Goal: Task Accomplishment & Management: Manage account settings

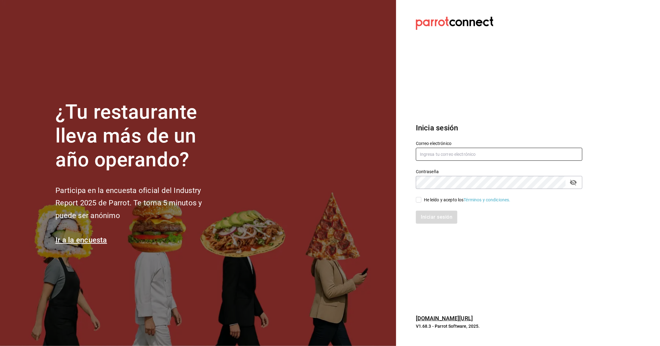
click at [450, 159] on input "text" at bounding box center [499, 154] width 167 height 13
drag, startPoint x: 412, startPoint y: 200, endPoint x: 416, endPoint y: 203, distance: 5.0
click at [412, 200] on div "He leído y acepto los Términos y condiciones." at bounding box center [496, 196] width 174 height 14
click at [416, 203] on div "Iniciar sesión" at bounding box center [496, 213] width 174 height 20
click at [418, 201] on input "He leído y acepto los Términos y condiciones." at bounding box center [419, 200] width 6 height 6
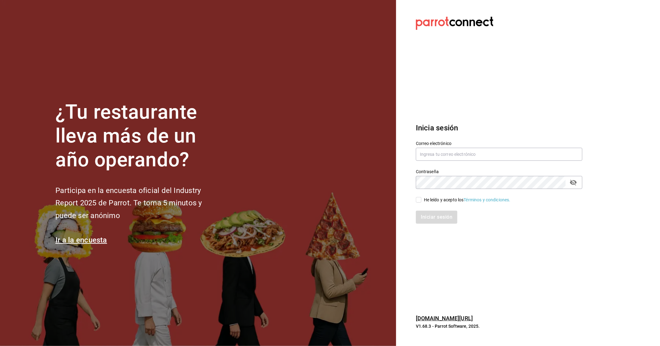
checkbox input "true"
click at [434, 158] on input "text" at bounding box center [499, 154] width 167 height 13
type input "gn79965@icloud.com"
click at [447, 214] on button "Iniciar sesión" at bounding box center [437, 217] width 42 height 13
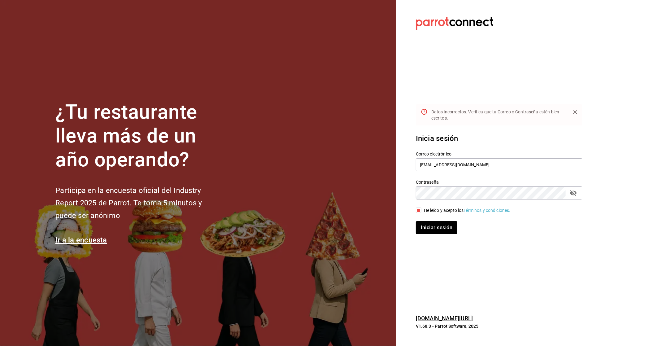
click at [574, 196] on icon "passwordField" at bounding box center [573, 192] width 7 height 7
click at [419, 230] on button "Iniciar sesión" at bounding box center [437, 227] width 42 height 13
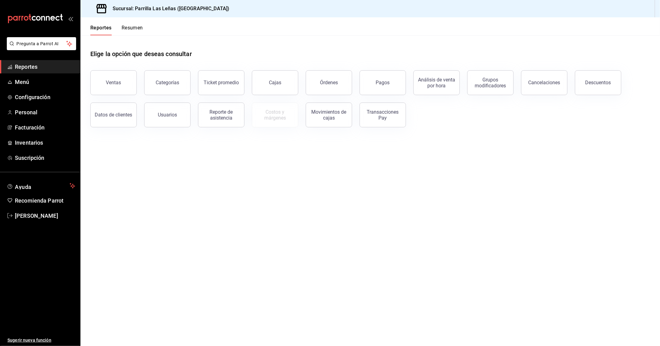
click at [296, 218] on main "Elige la opción que deseas consultar Ventas Categorías Ticket promedio Cajas Ór…" at bounding box center [370, 190] width 580 height 311
click at [53, 128] on span "Facturación" at bounding box center [45, 127] width 60 height 8
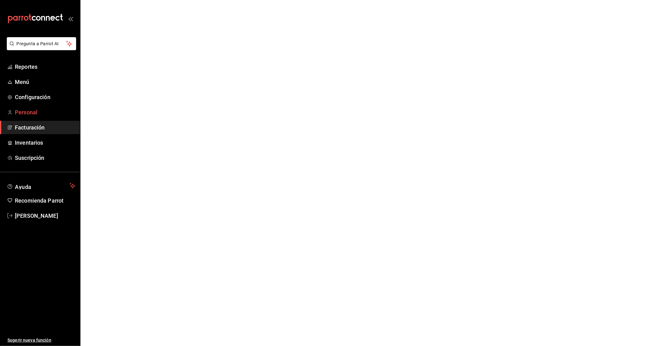
click at [51, 115] on span "Personal" at bounding box center [45, 112] width 60 height 8
click at [42, 107] on link "Personal" at bounding box center [40, 112] width 80 height 13
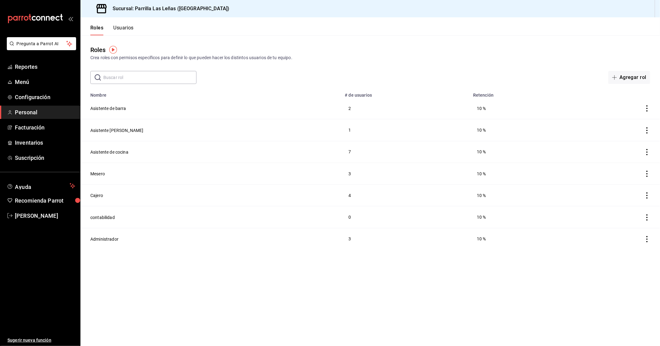
click at [132, 29] on button "Usuarios" at bounding box center [123, 30] width 20 height 11
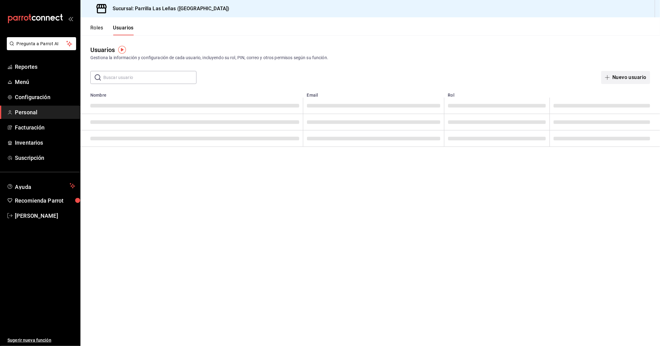
click at [637, 72] on button "Nuevo usuario" at bounding box center [626, 77] width 49 height 13
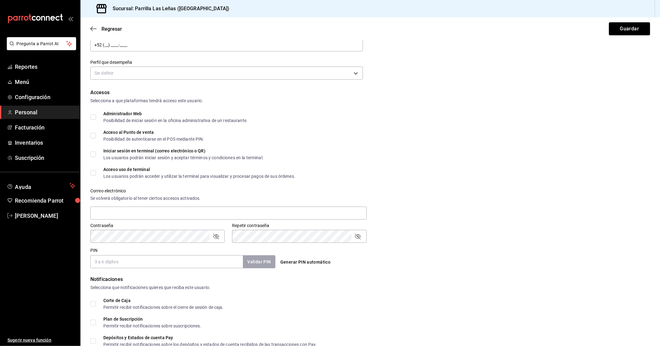
scroll to position [137, 0]
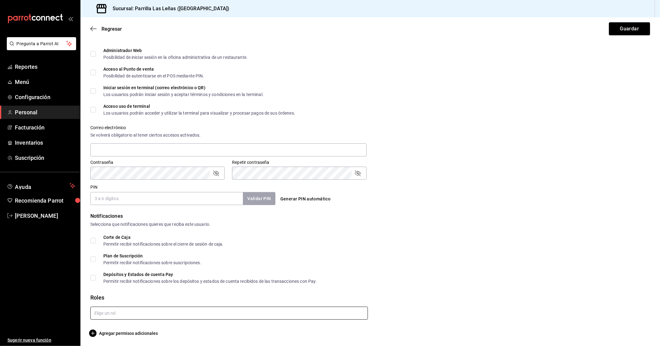
click at [101, 317] on input "text" at bounding box center [229, 312] width 278 height 13
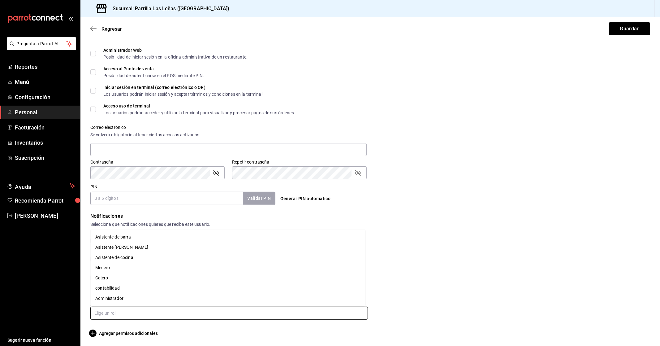
click at [125, 264] on li "Mesero" at bounding box center [227, 268] width 275 height 10
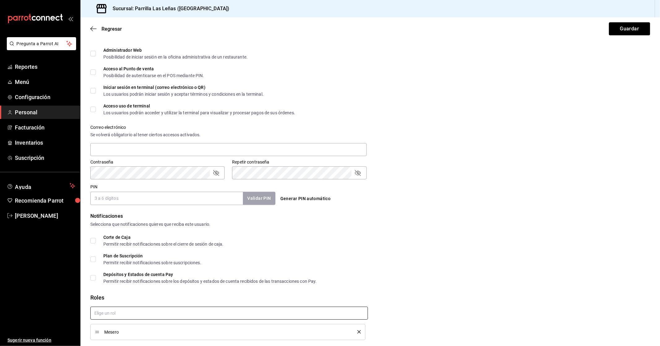
checkbox input "true"
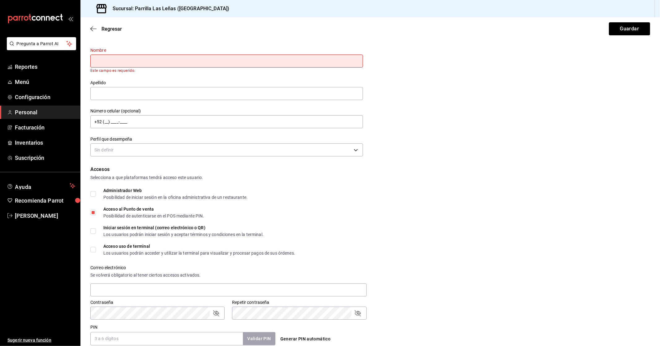
scroll to position [0, 0]
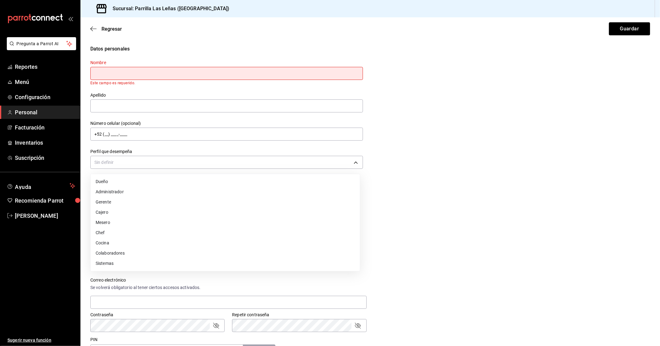
click at [144, 165] on body "Pregunta a Parrot AI Reportes Menú Configuración Personal Facturación Inventari…" at bounding box center [330, 173] width 660 height 346
click at [131, 228] on li "Chef" at bounding box center [225, 233] width 269 height 10
click at [131, 164] on body "Pregunta a Parrot AI Reportes Menú Configuración Personal Facturación Inventari…" at bounding box center [330, 173] width 660 height 346
click at [98, 218] on li "Mesero" at bounding box center [225, 222] width 269 height 10
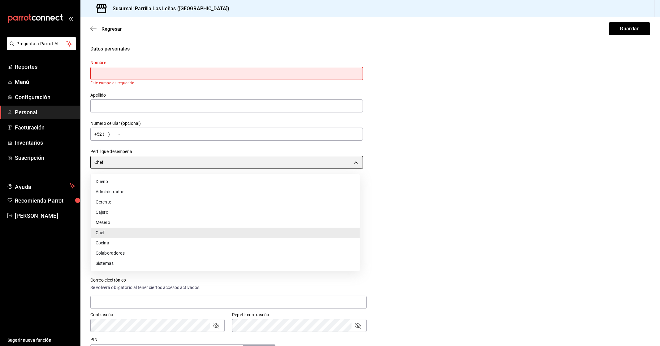
type input "WAITER"
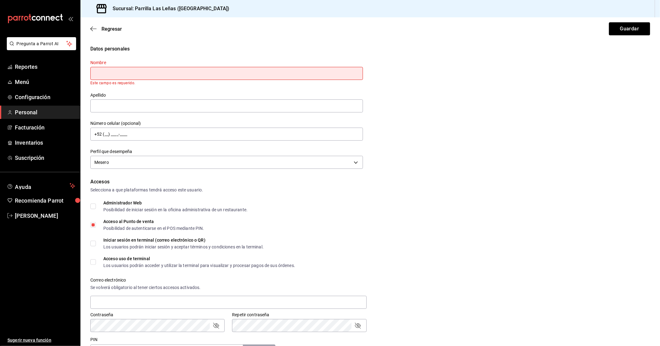
click at [450, 220] on div "Dueño Administrador Gerente Cajero Mesero Chef Cocina Colaboradores Sistemas" at bounding box center [330, 173] width 660 height 346
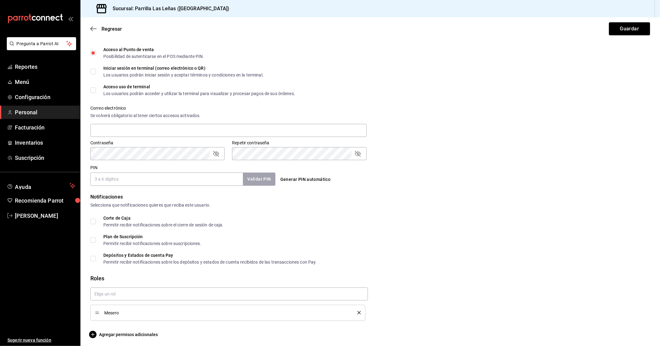
scroll to position [173, 0]
click at [120, 298] on div "Mesero" at bounding box center [229, 302] width 278 height 33
click at [123, 295] on input "text" at bounding box center [229, 292] width 278 height 13
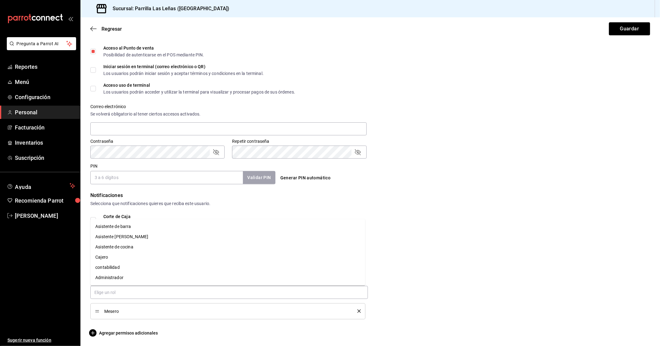
click at [472, 212] on div "Notificaciones Selecciona que notificaciones quieres que reciba este usuario. C…" at bounding box center [370, 227] width 560 height 71
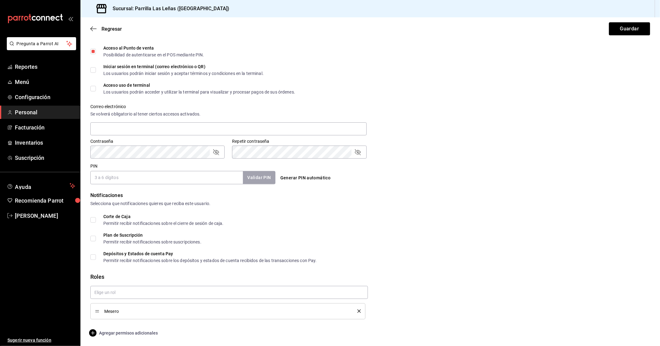
click at [99, 330] on span "Agregar permisos adicionales" at bounding box center [123, 332] width 67 height 7
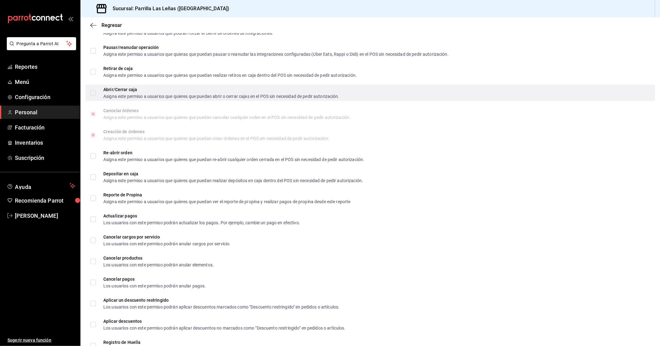
scroll to position [550, 0]
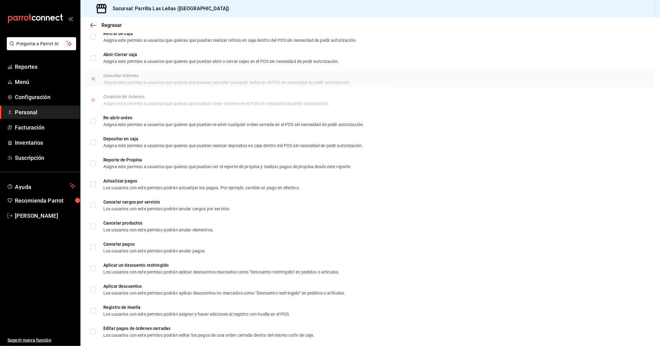
click at [92, 78] on input "Cancelar órdenes Asigna este permiso a usuarios que quieres que puedan cancelar…" at bounding box center [93, 79] width 6 height 6
checkbox input "true"
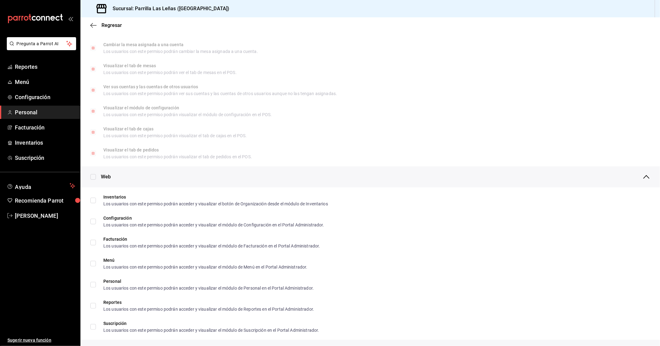
scroll to position [0, 0]
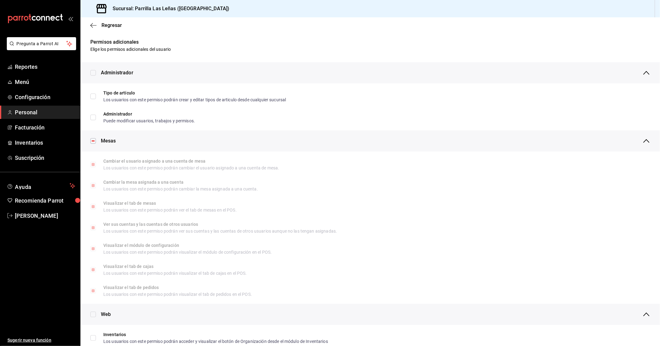
click at [92, 21] on div "Regresar" at bounding box center [370, 25] width 580 height 16
click at [94, 25] on icon "button" at bounding box center [93, 26] width 6 height 6
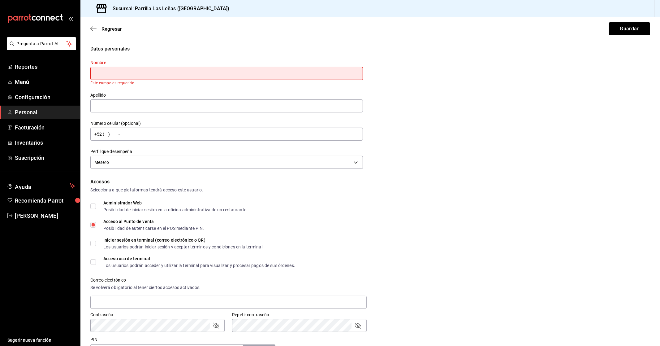
click at [559, 152] on div "Datos personales Nombre Este campo es requerido. Apellido Número celular (opcio…" at bounding box center [370, 107] width 560 height 125
click at [248, 76] on input "text" at bounding box center [226, 73] width 273 height 13
click at [468, 205] on div "Administrador Web Posibilidad de iniciar sesión en la oficina administrativa de…" at bounding box center [370, 206] width 560 height 11
click at [214, 75] on input "text" at bounding box center [226, 73] width 273 height 13
click at [602, 219] on div "Acceso al Punto de venta Posibilidad de autenticarse en el POS mediante PIN." at bounding box center [370, 224] width 560 height 11
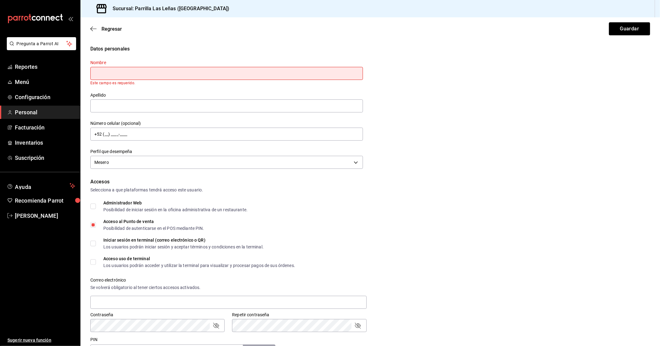
click at [601, 221] on div "Acceso al Punto de venta Posibilidad de autenticarse en el POS mediante PIN." at bounding box center [370, 224] width 560 height 11
click at [157, 72] on input "text" at bounding box center [226, 73] width 273 height 13
type input "Kevin ivan"
click at [129, 112] on div "Nombre Kevin ivan Este campo es requerido. Apellido Número celular (opcional) +…" at bounding box center [223, 112] width 280 height 118
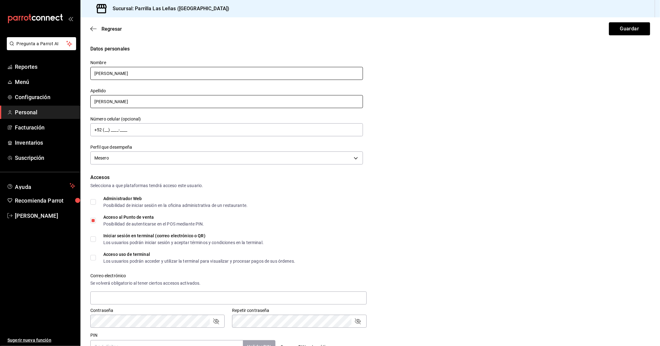
type input "Contreras villa"
click at [122, 74] on input "Kevin ivan" at bounding box center [226, 73] width 273 height 13
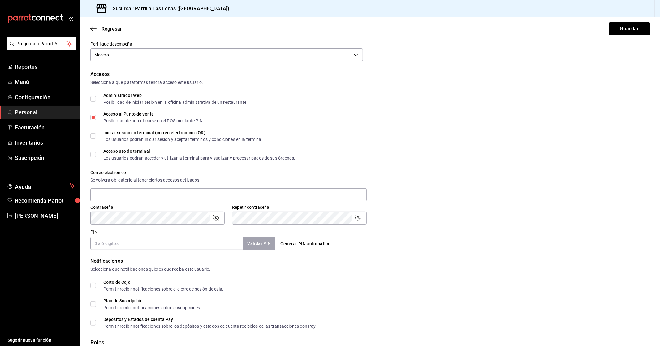
scroll to position [169, 0]
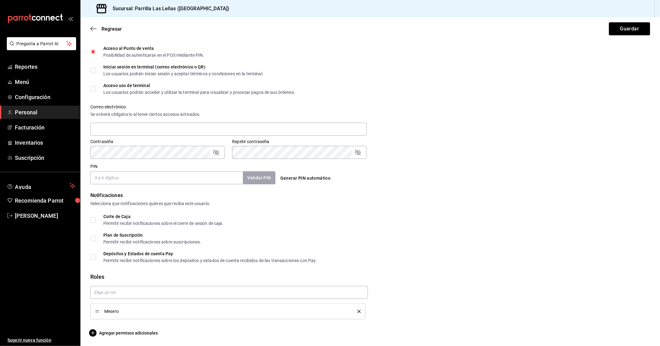
type input "Kevin"
click at [137, 181] on input "PIN" at bounding box center [166, 177] width 153 height 13
type input "2005"
click at [257, 176] on button "Validar PIN" at bounding box center [258, 177] width 33 height 13
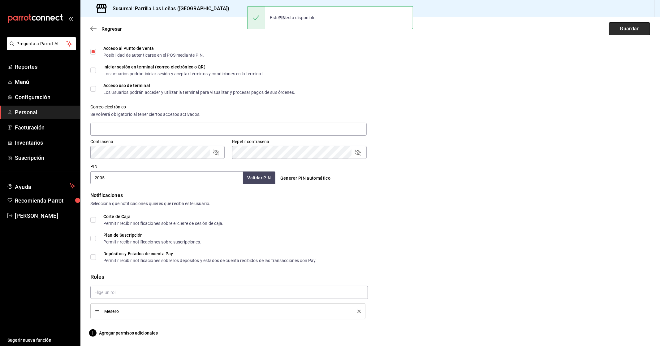
click at [636, 24] on button "Guardar" at bounding box center [629, 28] width 41 height 13
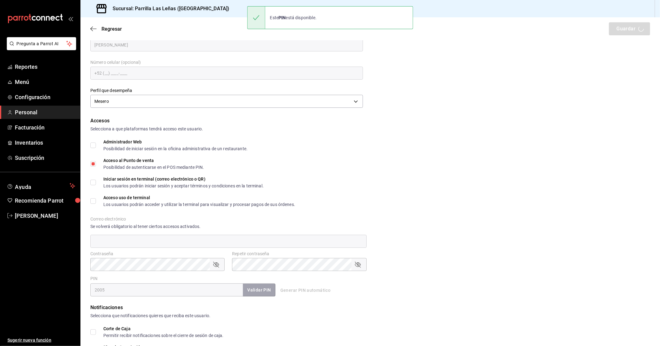
scroll to position [0, 0]
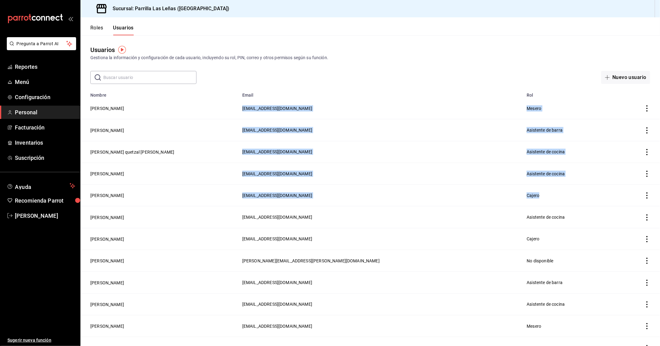
drag, startPoint x: 177, startPoint y: 103, endPoint x: 557, endPoint y: 191, distance: 390.5
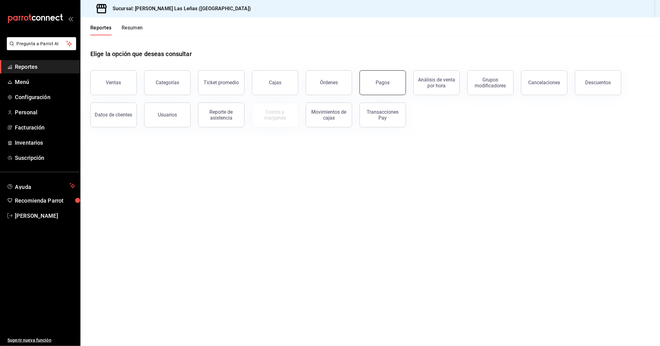
click at [383, 75] on button "Pagos" at bounding box center [383, 82] width 46 height 25
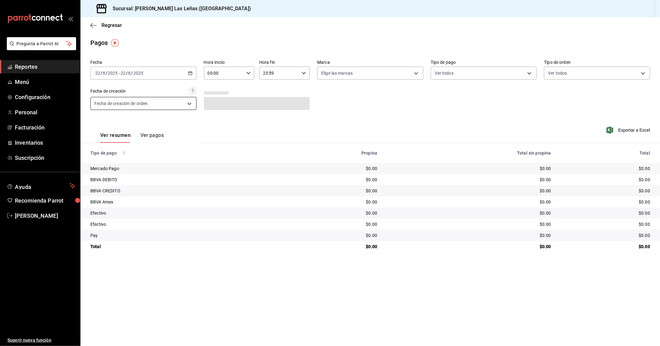
click at [191, 97] on body "Pregunta a Parrot AI Reportes Menú Configuración Personal Facturación Inventari…" at bounding box center [330, 173] width 660 height 346
drag, startPoint x: 174, startPoint y: 74, endPoint x: 180, endPoint y: 72, distance: 5.6
click at [175, 74] on div at bounding box center [330, 173] width 660 height 346
click at [190, 70] on div "[DATE] [DATE] - [DATE] [DATE]" at bounding box center [143, 73] width 106 height 13
click at [114, 109] on li "Ayer" at bounding box center [120, 106] width 58 height 14
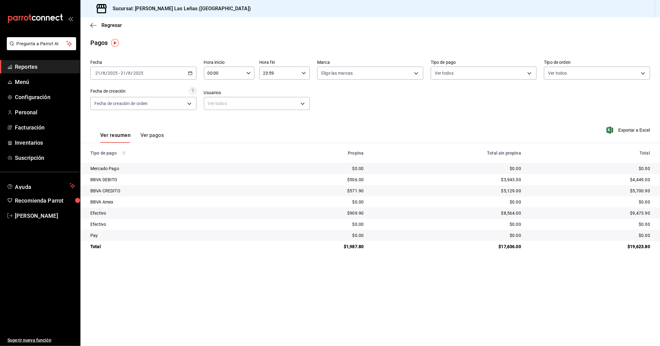
click at [154, 134] on button "Ver pagos" at bounding box center [152, 137] width 23 height 11
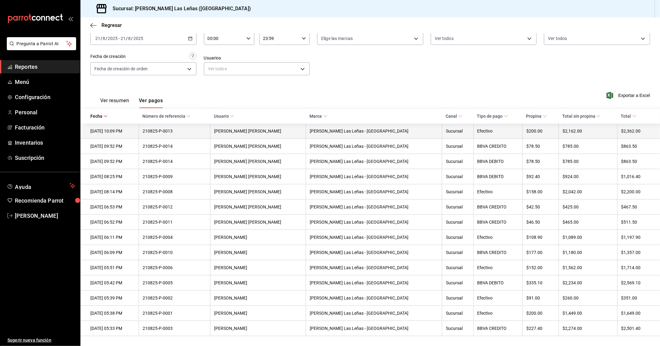
scroll to position [38, 0]
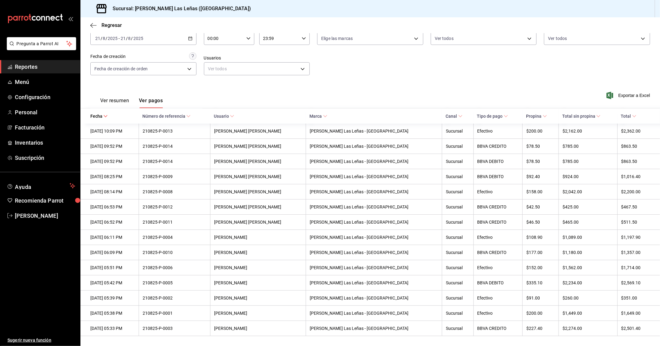
click at [187, 44] on div "Fecha [DATE] [DATE] - [DATE] [DATE] Hora inicio 00:00 Hora inicio Hora fin 23:5…" at bounding box center [370, 53] width 560 height 60
click at [182, 32] on div "Regresar" at bounding box center [370, 25] width 580 height 16
click at [189, 38] on \(Stroke\) "button" at bounding box center [190, 38] width 3 height 0
click at [120, 124] on span "Rango de fechas" at bounding box center [120, 127] width 48 height 7
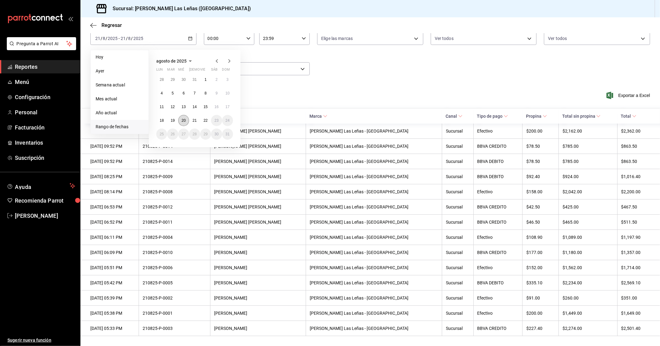
click at [187, 115] on button "20" at bounding box center [183, 120] width 11 height 11
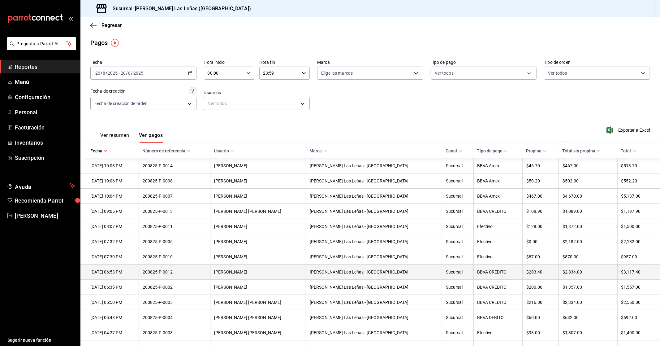
scroll to position [23, 0]
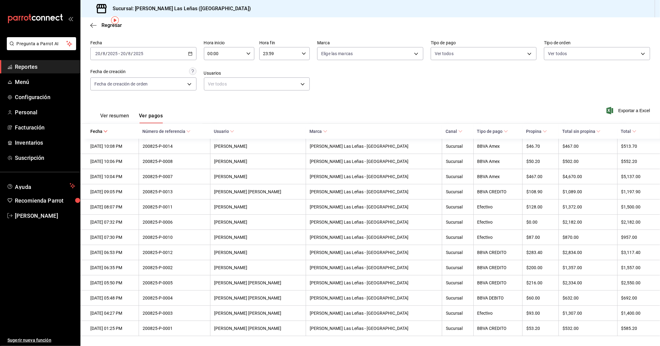
click at [191, 47] on div "[DATE] [DATE] - [DATE] [DATE]" at bounding box center [143, 53] width 106 height 13
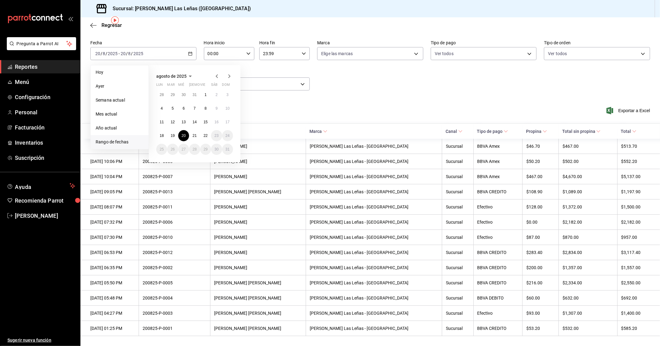
click at [113, 139] on span "Rango de fechas" at bounding box center [120, 142] width 48 height 7
click at [208, 91] on button "1" at bounding box center [205, 94] width 11 height 11
click at [202, 131] on button "22" at bounding box center [205, 135] width 11 height 11
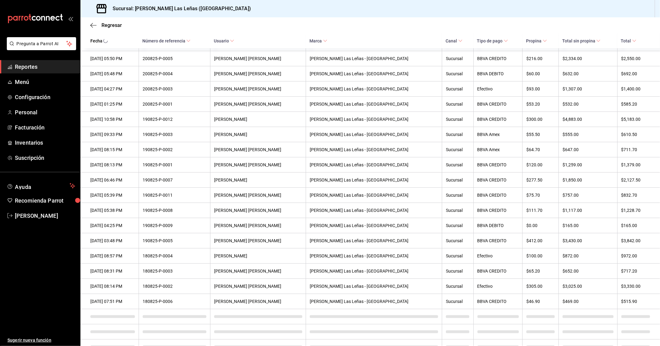
scroll to position [473, 0]
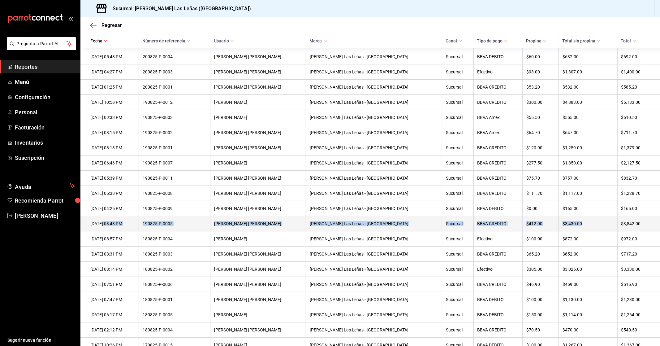
drag, startPoint x: 572, startPoint y: 235, endPoint x: 102, endPoint y: 224, distance: 470.1
click at [102, 224] on tr "[DATE] 03:48 PM 190825-P-0005 [PERSON_NAME] [PERSON_NAME] [PERSON_NAME] Las Leñ…" at bounding box center [370, 223] width 580 height 15
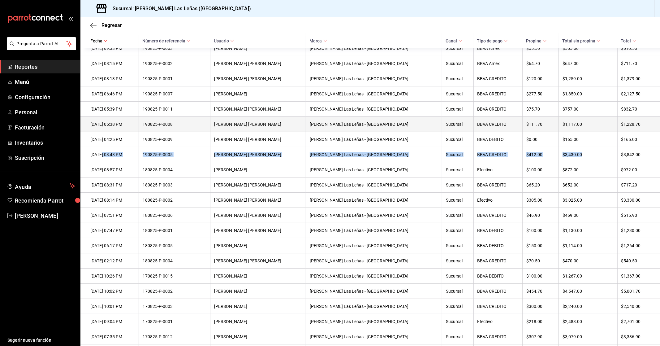
scroll to position [576, 0]
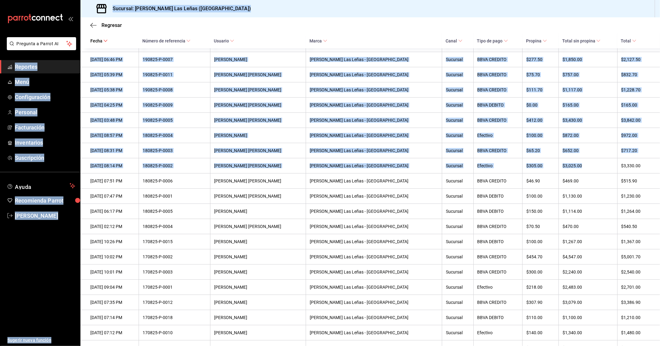
drag, startPoint x: 580, startPoint y: 177, endPoint x: 78, endPoint y: 172, distance: 501.9
click at [78, 172] on div "Pregunta a Parrot AI Reportes Menú Configuración Personal Facturación Inventari…" at bounding box center [330, 173] width 660 height 346
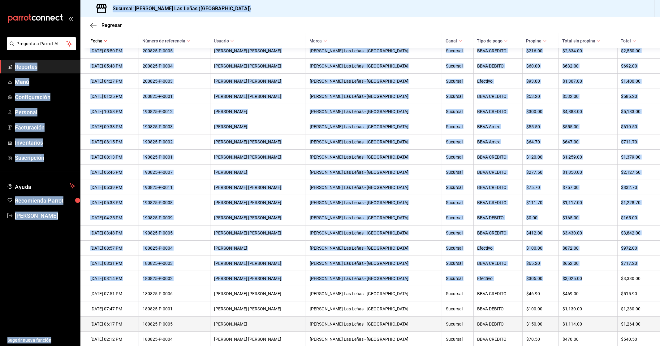
scroll to position [368, 0]
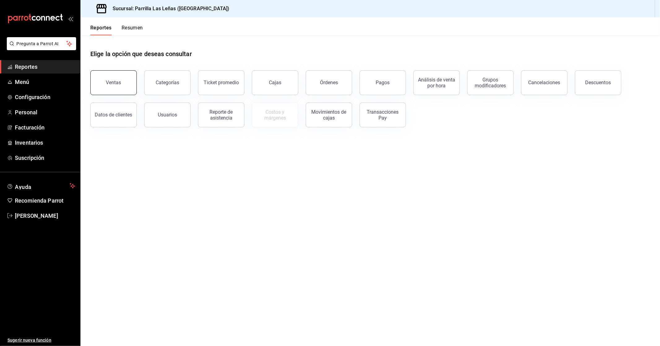
click at [115, 86] on button "Ventas" at bounding box center [113, 82] width 46 height 25
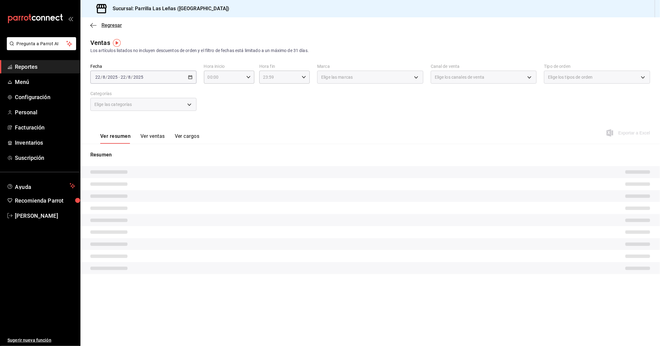
click at [92, 26] on icon "button" at bounding box center [93, 26] width 6 height 6
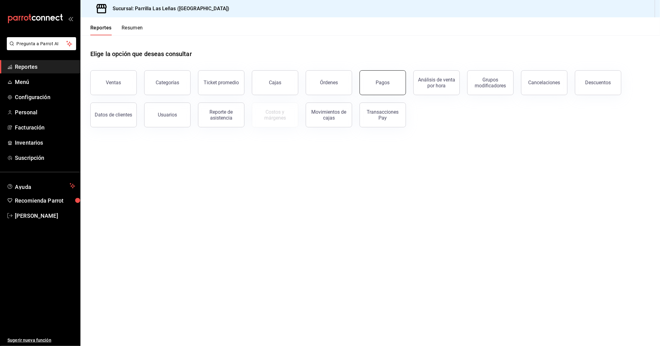
click at [378, 76] on button "Pagos" at bounding box center [383, 82] width 46 height 25
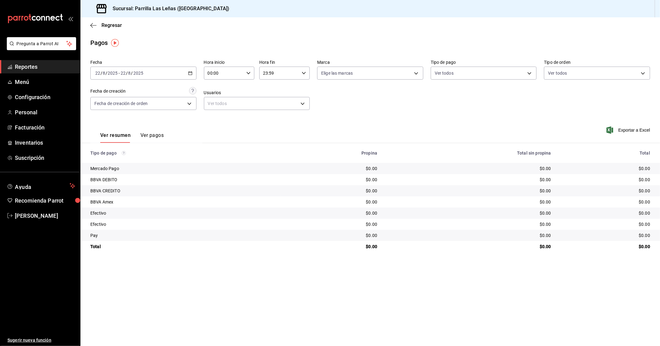
click at [441, 304] on main "Regresar Pagos Fecha 2025-08-22 22 / 8 / 2025 - 2025-08-22 22 / 8 / 2025 Hora i…" at bounding box center [370, 181] width 580 height 328
click at [190, 70] on div "[DATE] [DATE] - [DATE] [DATE]" at bounding box center [143, 73] width 106 height 13
click at [123, 135] on span "Mes actual" at bounding box center [120, 133] width 48 height 7
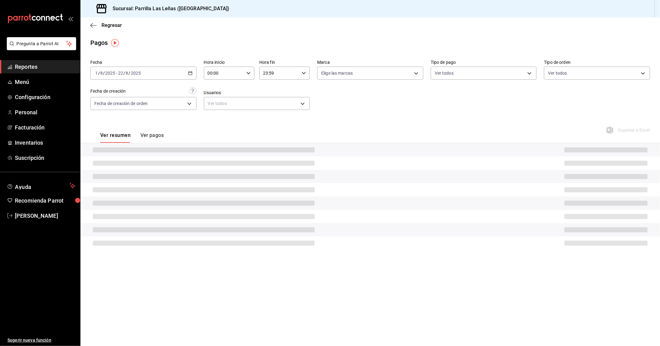
click at [190, 72] on icon "button" at bounding box center [190, 73] width 4 height 4
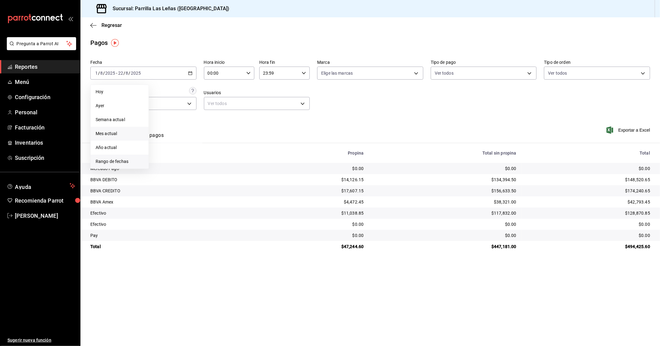
click at [118, 165] on span "Rango de fechas" at bounding box center [120, 161] width 48 height 7
click at [196, 152] on button "21" at bounding box center [194, 155] width 11 height 11
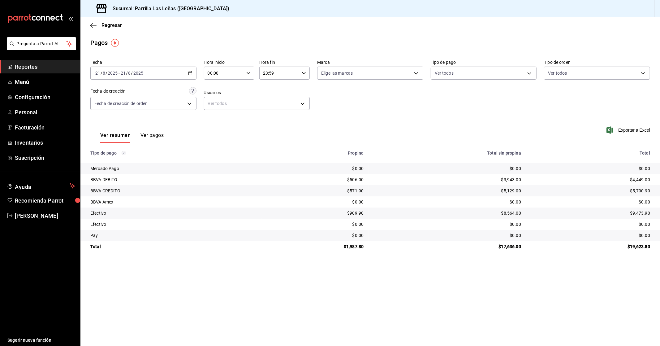
click at [192, 70] on div "2025-08-21 21 / 8 / 2025 - 2025-08-21 21 / 8 / 2025" at bounding box center [143, 73] width 106 height 13
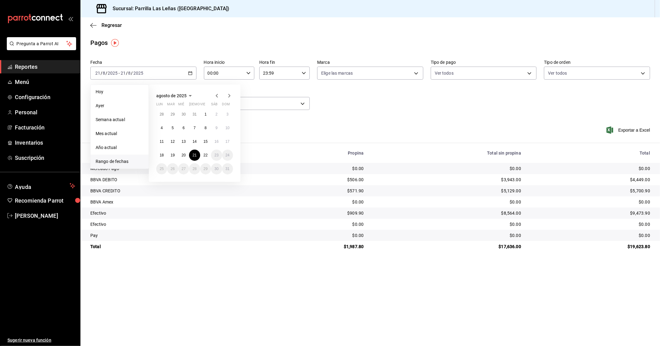
click at [128, 165] on span "Rango de fechas" at bounding box center [120, 161] width 48 height 7
click at [180, 155] on button "20" at bounding box center [183, 155] width 11 height 11
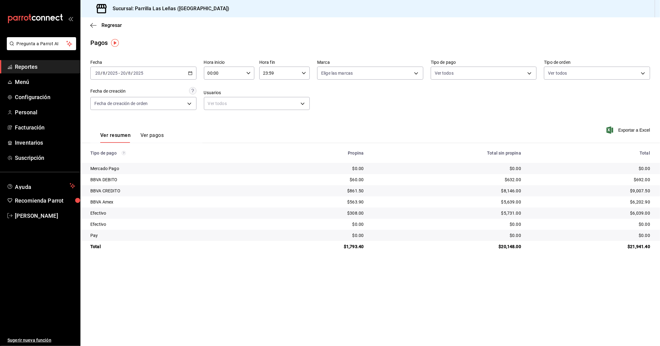
click at [160, 135] on button "Ver pagos" at bounding box center [152, 137] width 23 height 11
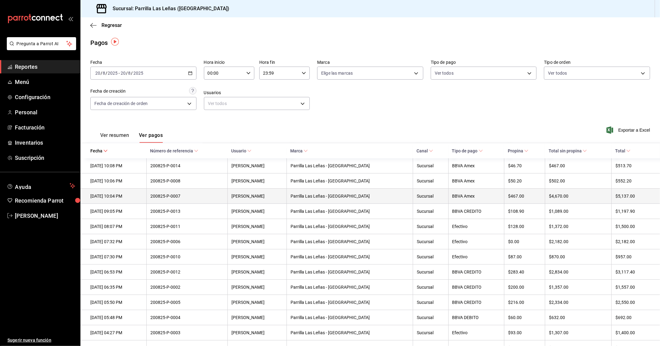
scroll to position [23, 0]
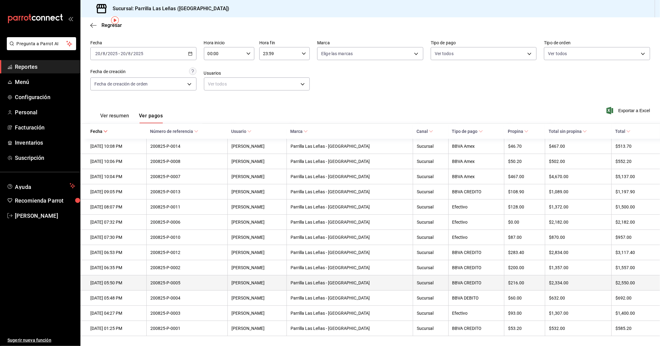
drag, startPoint x: 102, startPoint y: 252, endPoint x: 146, endPoint y: 285, distance: 54.8
click at [146, 285] on tbody "20/08/2025 10:08 PM 200825-P-0014 Eduardo miretti Parrilla Las Leñas - Cuernava…" at bounding box center [370, 237] width 580 height 197
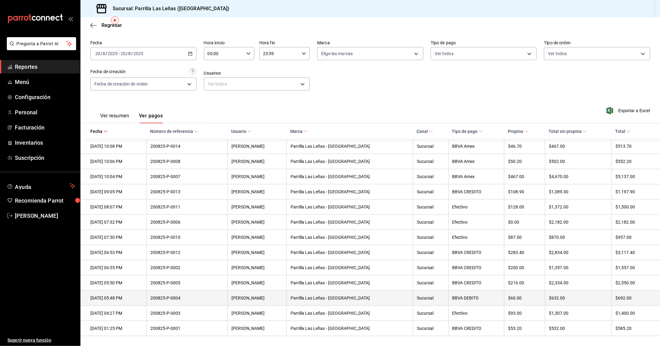
click at [557, 290] on th "$632.00" at bounding box center [578, 297] width 67 height 15
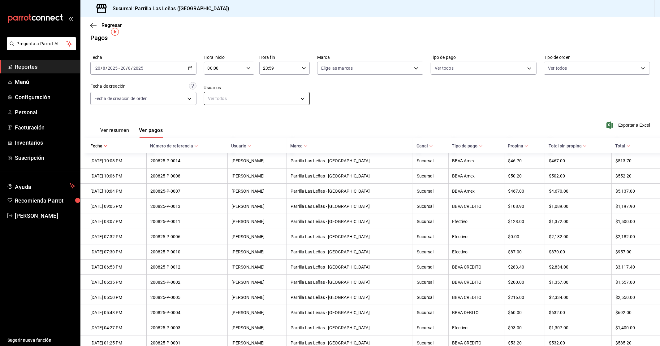
scroll to position [0, 0]
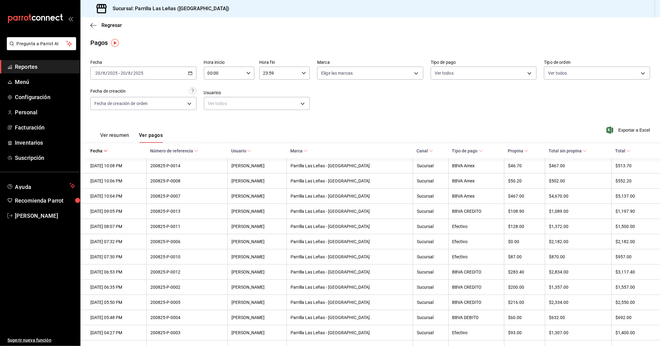
click at [88, 28] on div "Regresar" at bounding box center [370, 25] width 580 height 16
click at [93, 24] on icon "button" at bounding box center [93, 26] width 6 height 6
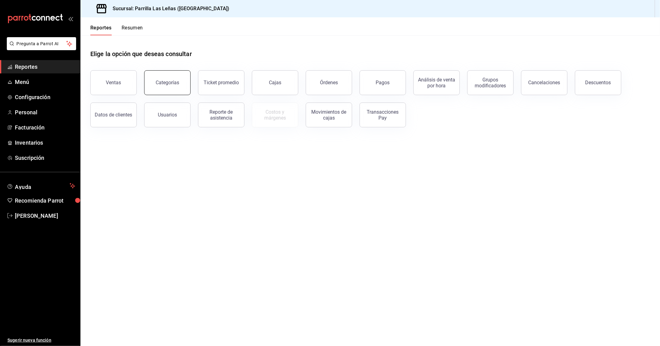
drag, startPoint x: 330, startPoint y: 230, endPoint x: 159, endPoint y: 72, distance: 233.3
click at [330, 230] on main "Elige la opción que deseas consultar Ventas Categorías Ticket promedio Cajas Ór…" at bounding box center [370, 190] width 580 height 311
click at [41, 43] on span "Pregunta a Parrot AI" at bounding box center [41, 44] width 49 height 7
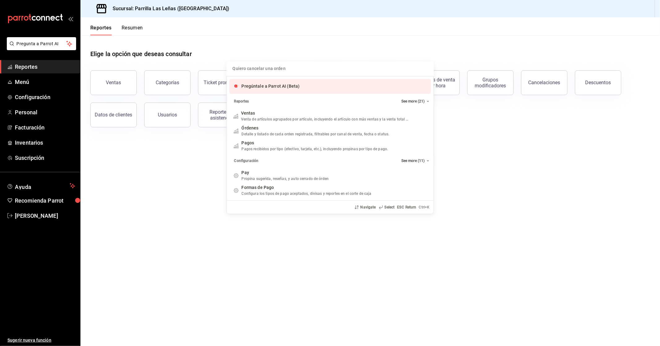
click at [308, 81] on div "Pregúntale a Parrot AI (Beta)" at bounding box center [330, 86] width 202 height 15
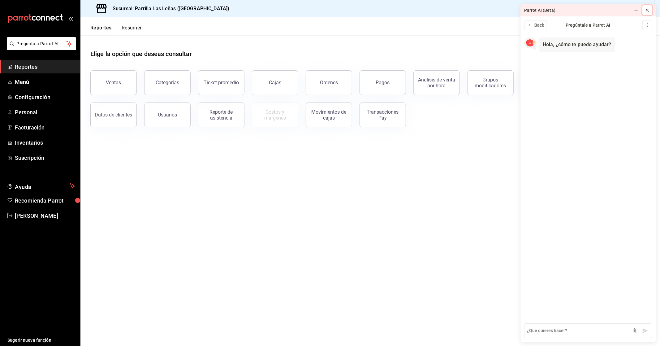
click at [645, 13] on button at bounding box center [648, 10] width 10 height 10
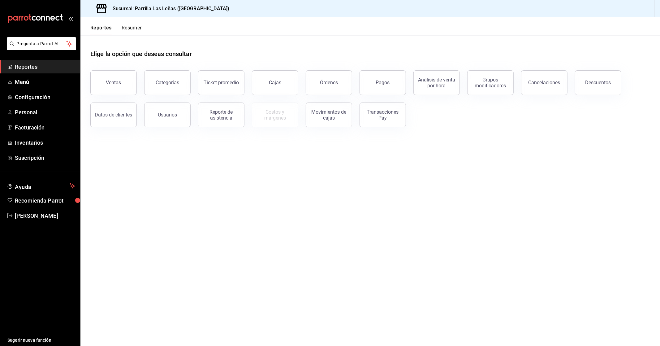
click at [435, 255] on main "Elige la opción que deseas consultar Ventas Categorías Ticket promedio Cajas Ór…" at bounding box center [370, 190] width 580 height 311
click at [368, 208] on main "Elige la opción que deseas consultar Ventas Categorías Ticket promedio Cajas Ór…" at bounding box center [370, 190] width 580 height 311
click at [366, 208] on main "Elige la opción que deseas consultar Ventas Categorías Ticket promedio Cajas Ór…" at bounding box center [370, 190] width 580 height 311
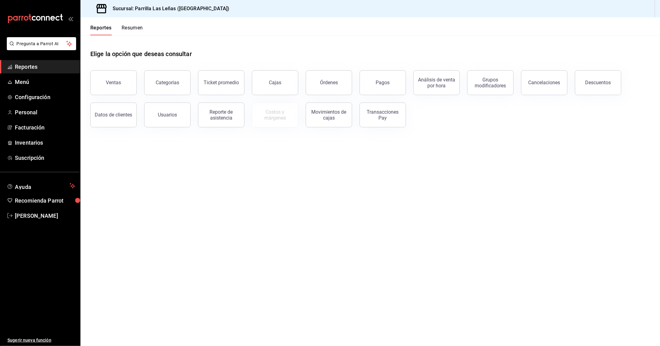
click at [366, 196] on main "Elige la opción que deseas consultar Ventas Categorías Ticket promedio Cajas Ór…" at bounding box center [370, 190] width 580 height 311
click at [367, 191] on main "Elige la opción que deseas consultar Ventas Categorías Ticket promedio Cajas Ór…" at bounding box center [370, 190] width 580 height 311
drag, startPoint x: 367, startPoint y: 191, endPoint x: 375, endPoint y: 186, distance: 9.7
click at [375, 186] on main "Elige la opción que deseas consultar Ventas Categorías Ticket promedio Cajas Ór…" at bounding box center [370, 190] width 580 height 311
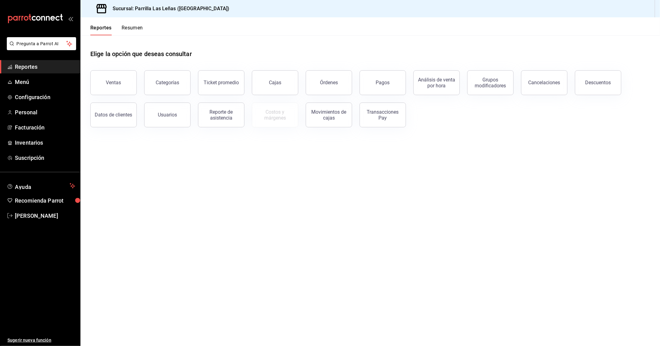
click at [375, 186] on main "Elige la opción que deseas consultar Ventas Categorías Ticket promedio Cajas Ór…" at bounding box center [370, 190] width 580 height 311
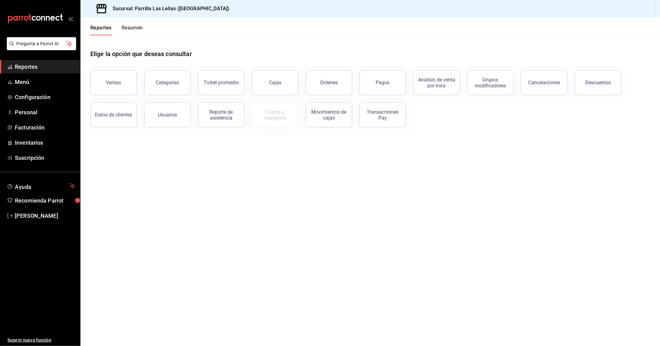
click at [375, 186] on main "Elige la opción que deseas consultar Ventas Categorías Ticket promedio Cajas Ór…" at bounding box center [370, 190] width 580 height 311
click at [376, 186] on main "Elige la opción que deseas consultar Ventas Categorías Ticket promedio Cajas Ór…" at bounding box center [370, 190] width 580 height 311
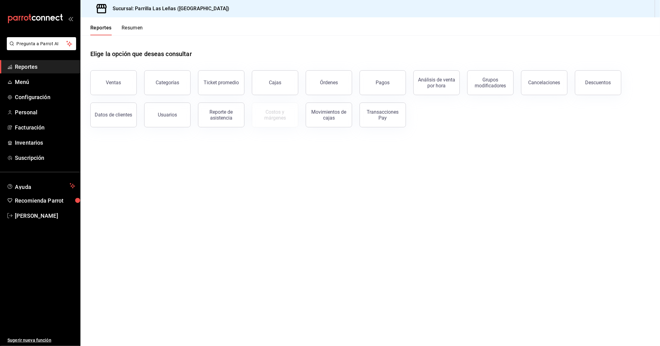
click at [376, 186] on main "Elige la opción que deseas consultar Ventas Categorías Ticket promedio Cajas Ór…" at bounding box center [370, 190] width 580 height 311
click at [377, 187] on main "Elige la opción que deseas consultar Ventas Categorías Ticket promedio Cajas Ór…" at bounding box center [370, 190] width 580 height 311
click at [378, 187] on main "Elige la opción que deseas consultar Ventas Categorías Ticket promedio Cajas Ór…" at bounding box center [370, 190] width 580 height 311
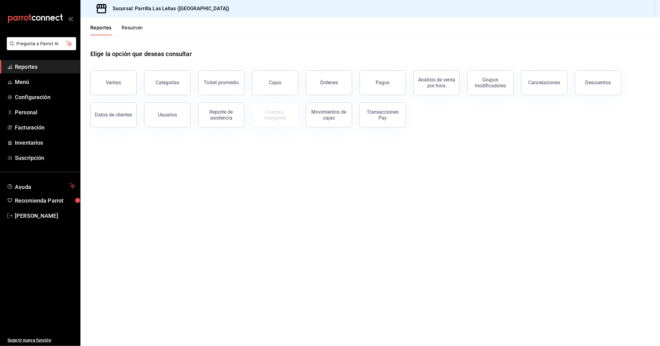
click at [378, 187] on main "Elige la opción que deseas consultar Ventas Categorías Ticket promedio Cajas Ór…" at bounding box center [370, 190] width 580 height 311
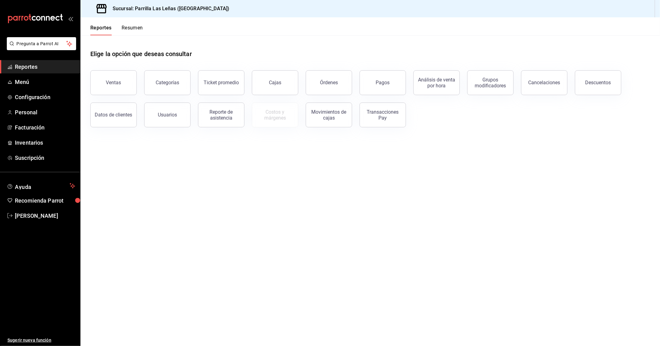
click at [378, 187] on main "Elige la opción que deseas consultar Ventas Categorías Ticket promedio Cajas Ór…" at bounding box center [370, 190] width 580 height 311
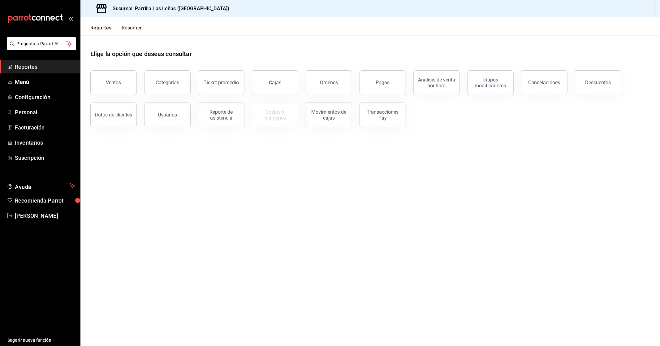
click at [378, 187] on main "Elige la opción que deseas consultar Ventas Categorías Ticket promedio Cajas Ór…" at bounding box center [370, 190] width 580 height 311
click at [378, 188] on main "Elige la opción que deseas consultar Ventas Categorías Ticket promedio Cajas Ór…" at bounding box center [370, 190] width 580 height 311
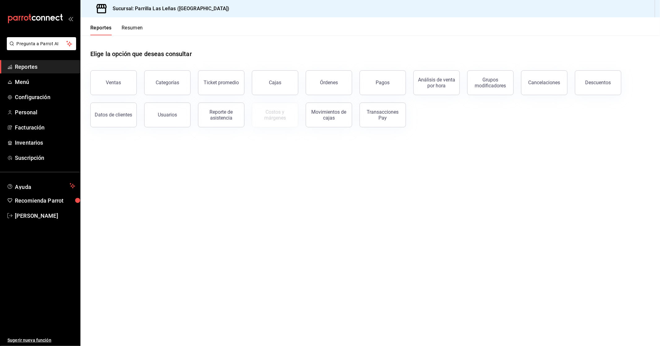
click at [379, 188] on main "Elige la opción que deseas consultar Ventas Categorías Ticket promedio Cajas Ór…" at bounding box center [370, 190] width 580 height 311
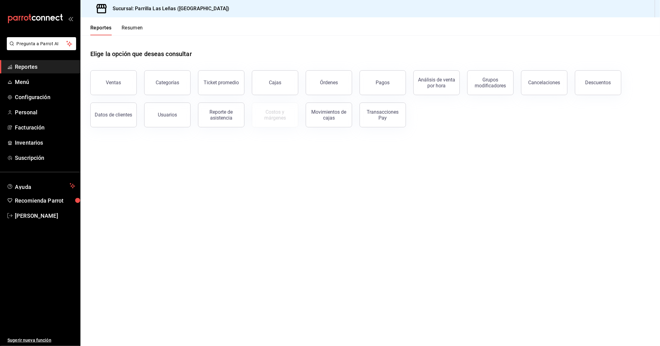
click at [379, 188] on main "Elige la opción que deseas consultar Ventas Categorías Ticket promedio Cajas Ór…" at bounding box center [370, 190] width 580 height 311
click at [380, 188] on main "Elige la opción que deseas consultar Ventas Categorías Ticket promedio Cajas Ór…" at bounding box center [370, 190] width 580 height 311
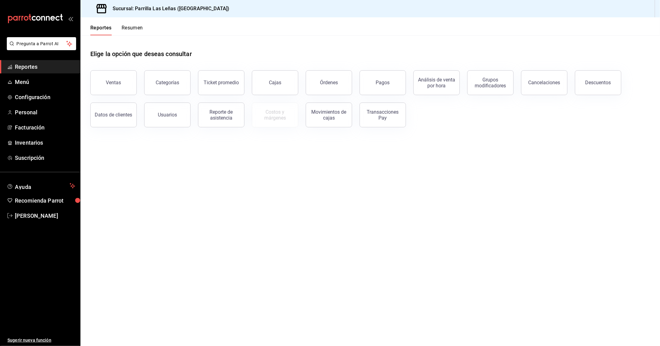
click at [380, 188] on main "Elige la opción que deseas consultar Ventas Categorías Ticket promedio Cajas Ór…" at bounding box center [370, 190] width 580 height 311
